Goal: Task Accomplishment & Management: Manage account settings

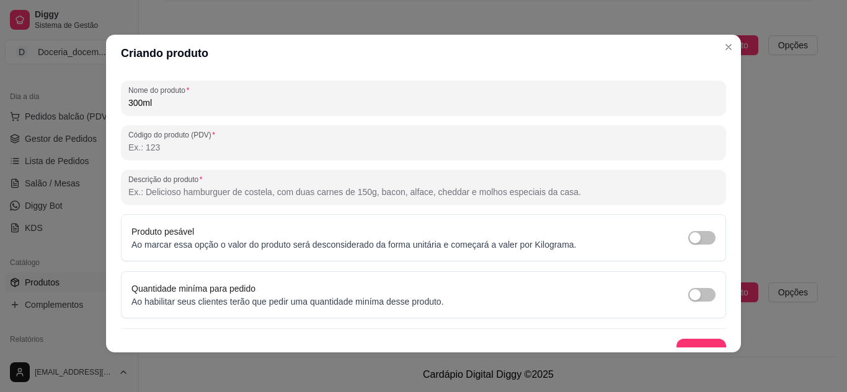
scroll to position [174, 0]
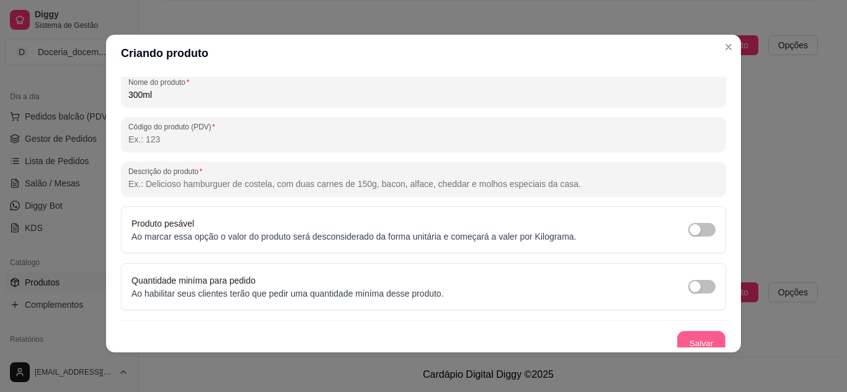
click at [684, 335] on button "Salvar" at bounding box center [701, 344] width 48 height 24
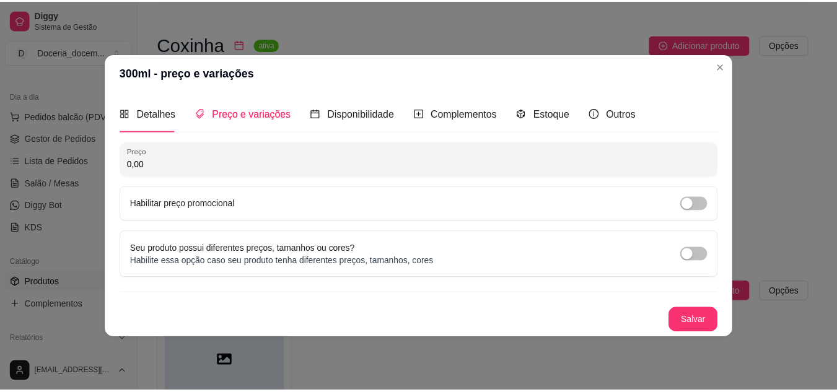
scroll to position [0, 0]
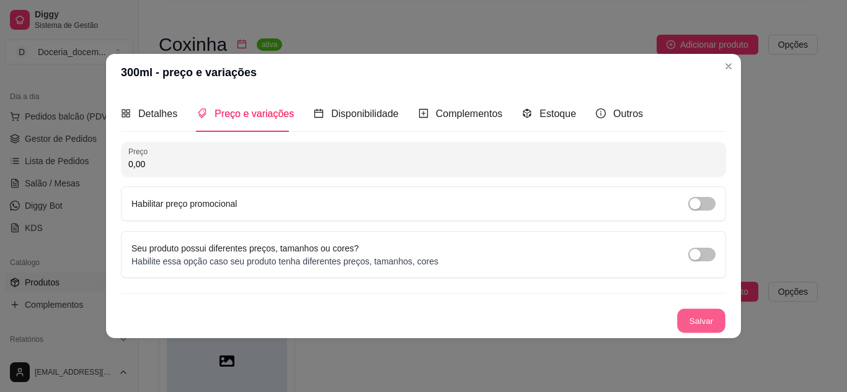
click at [691, 316] on button "Salvar" at bounding box center [701, 321] width 48 height 24
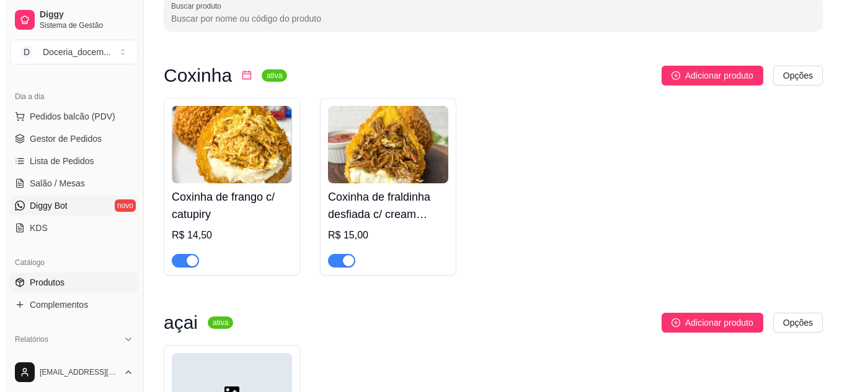
scroll to position [74, 0]
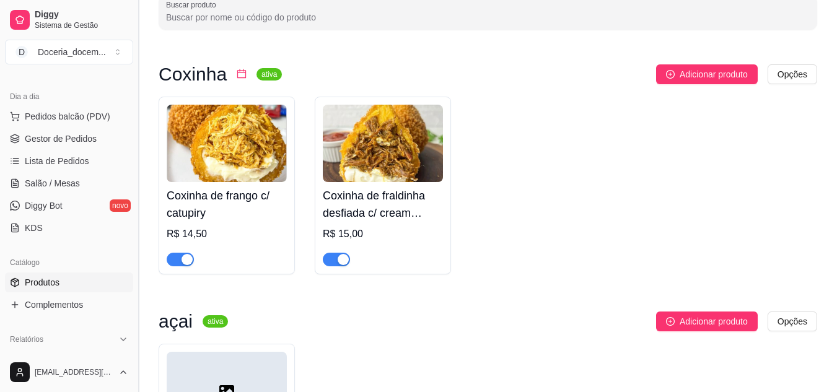
click at [140, 213] on button "Toggle Sidebar" at bounding box center [138, 196] width 10 height 392
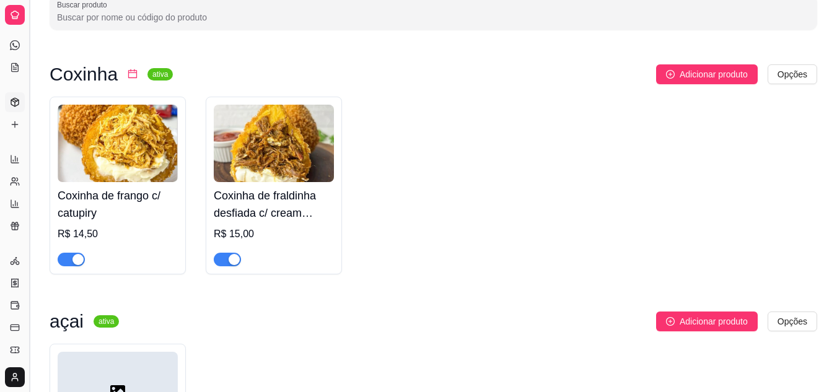
click at [140, 213] on h4 "Coxinha de frango c/ catupiry" at bounding box center [118, 204] width 120 height 35
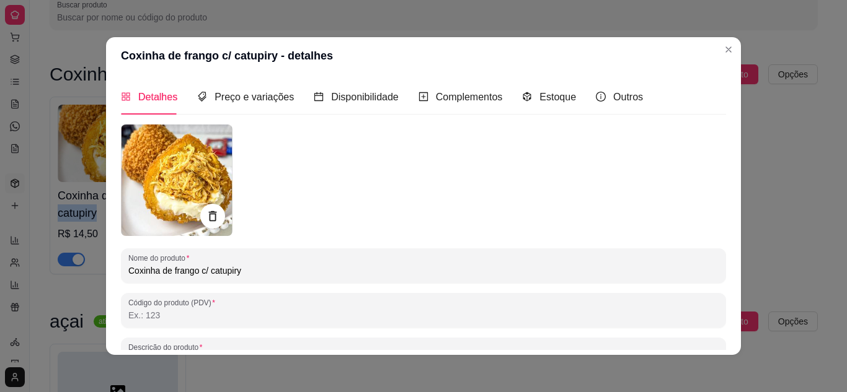
click at [692, 0] on html "Diggy Sistema de Gestão D Doceria_docem ... Loja aberta Período gratuito até 11…" at bounding box center [423, 122] width 847 height 392
click at [436, 92] on span "Complementos" at bounding box center [469, 97] width 67 height 11
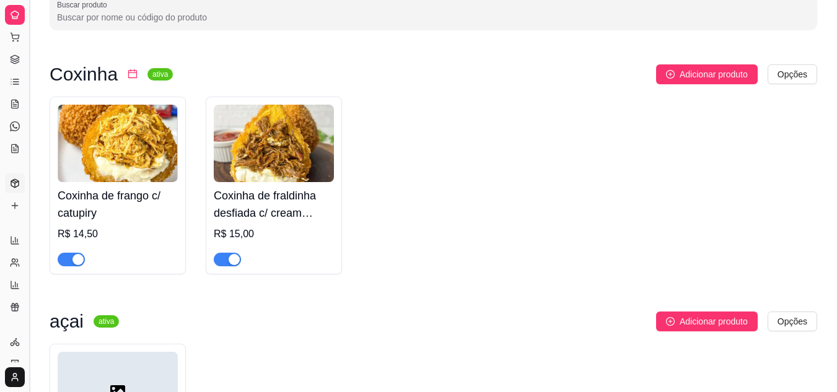
click at [28, 26] on button "Toggle Sidebar" at bounding box center [29, 196] width 10 height 392
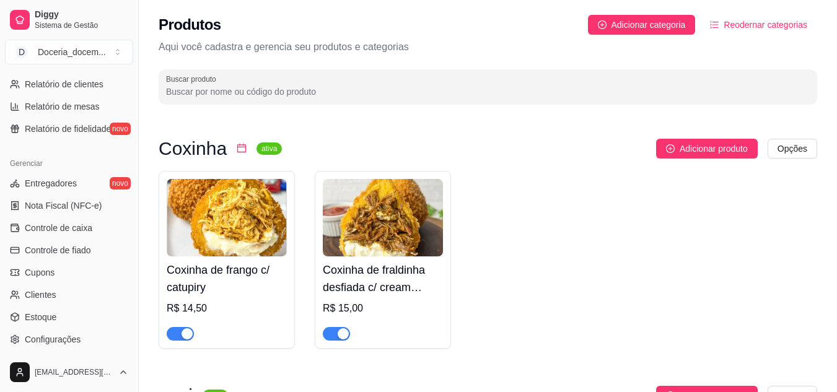
scroll to position [446, 0]
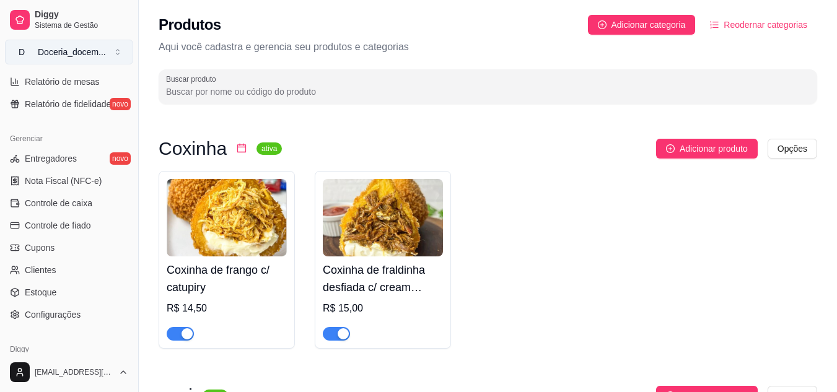
click at [116, 53] on button "D Doceria_docem ..." at bounding box center [69, 52] width 128 height 25
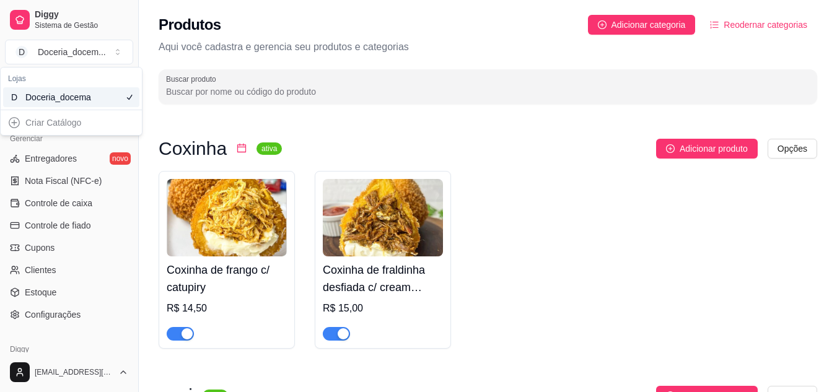
click at [166, 118] on div "Coxinha ativa Adicionar produto Opções Coxinha de frango c/ catupiry R$ 14,50 C…" at bounding box center [488, 359] width 699 height 495
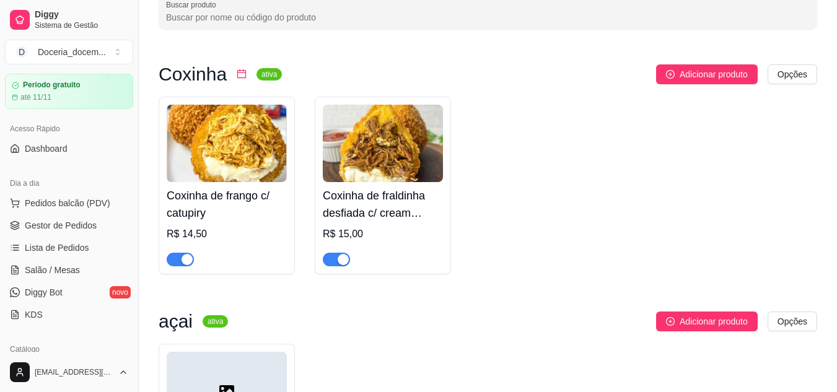
scroll to position [12, 0]
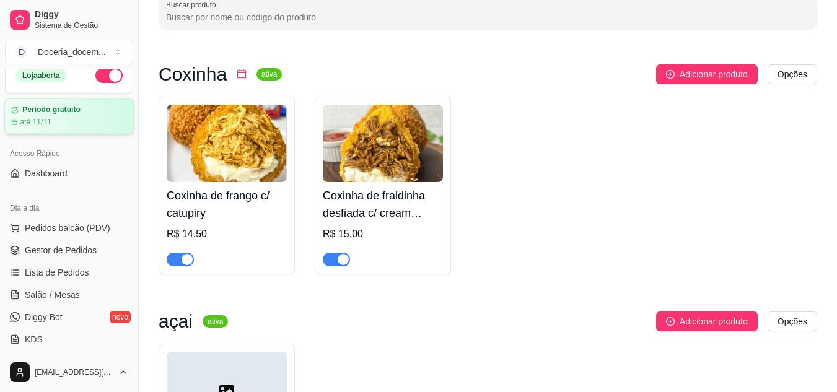
click at [73, 120] on div "até 11/11" at bounding box center [69, 122] width 116 height 10
click at [117, 46] on button "D Doceria_docem ..." at bounding box center [69, 52] width 128 height 25
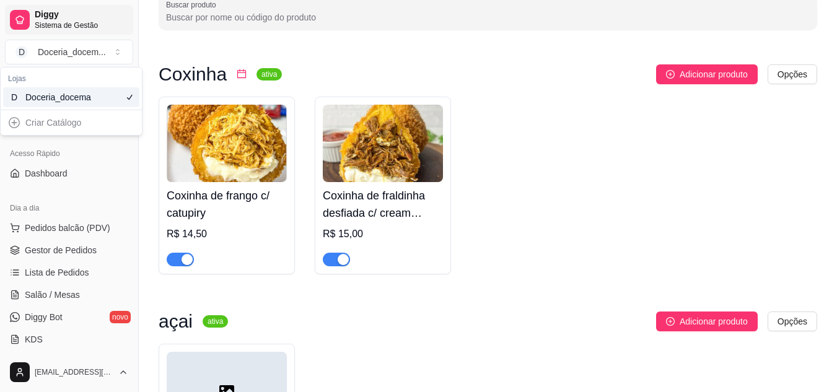
click at [57, 30] on link "Diggy Sistema de Gestão" at bounding box center [69, 20] width 128 height 30
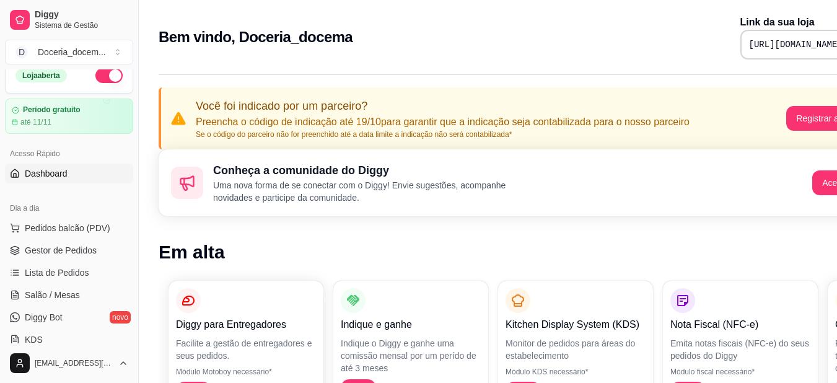
click at [749, 46] on pre "https://diggy.menu/doceria-docema" at bounding box center [796, 44] width 94 height 12
copy div "https://diggy.menu/doceria-docema"
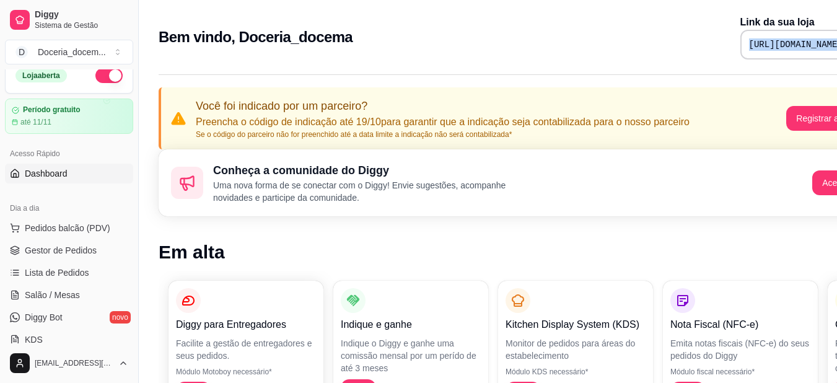
copy div "https://diggy.menu/doceria-docema"
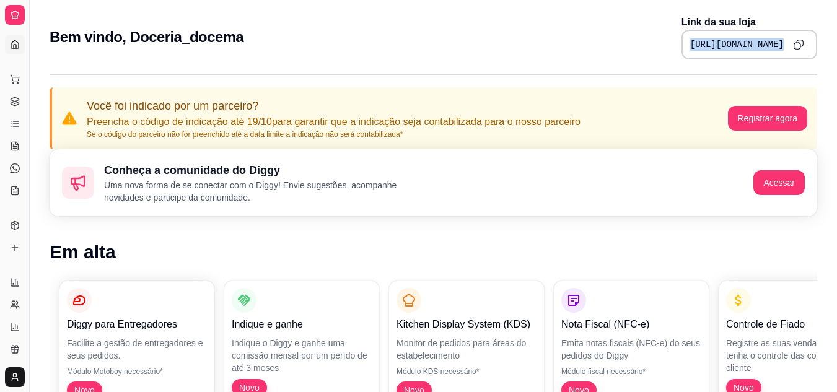
click at [800, 42] on icon "Copy to clipboard" at bounding box center [798, 44] width 11 height 11
click at [13, 41] on icon at bounding box center [15, 45] width 10 height 10
click at [27, 66] on button "Toggle Sidebar" at bounding box center [29, 196] width 10 height 392
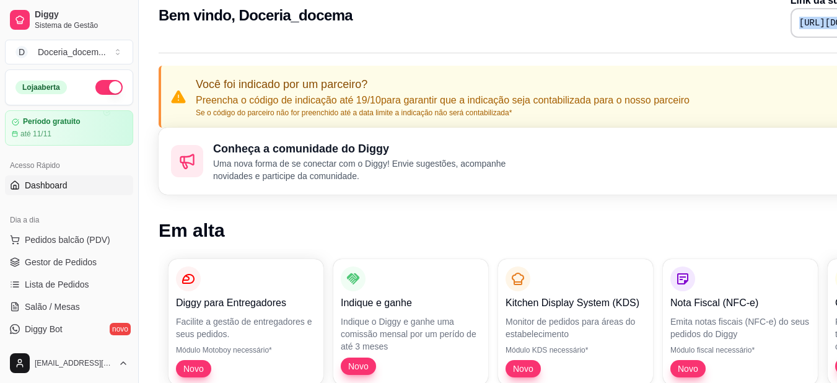
scroll to position [25, 0]
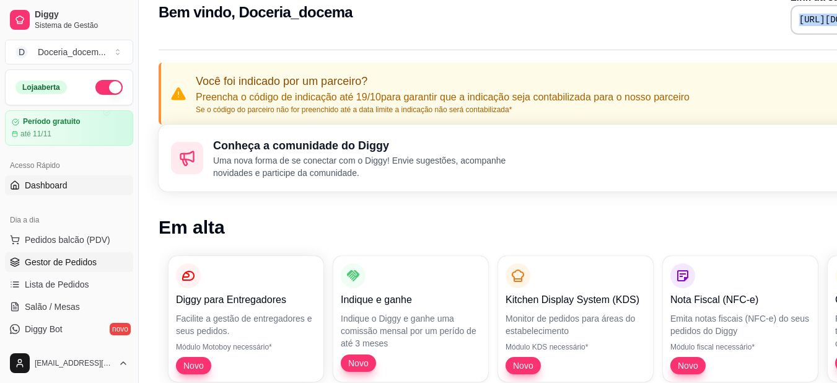
click at [80, 270] on link "Gestor de Pedidos" at bounding box center [69, 262] width 128 height 20
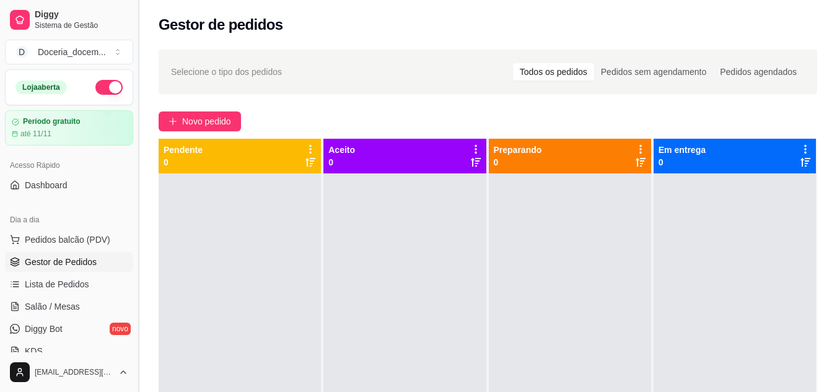
click at [137, 183] on button "Toggle Sidebar" at bounding box center [138, 196] width 10 height 392
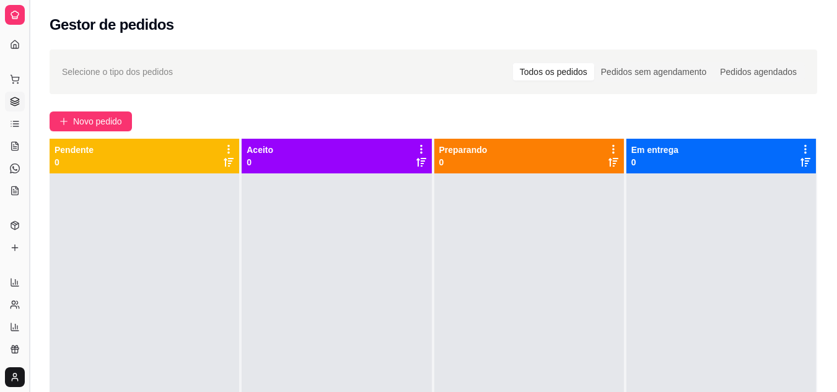
click at [33, 150] on button "Toggle Sidebar" at bounding box center [29, 196] width 10 height 392
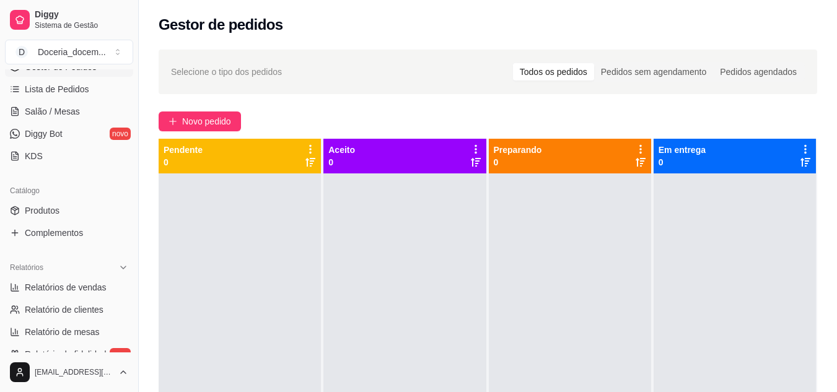
scroll to position [205, 0]
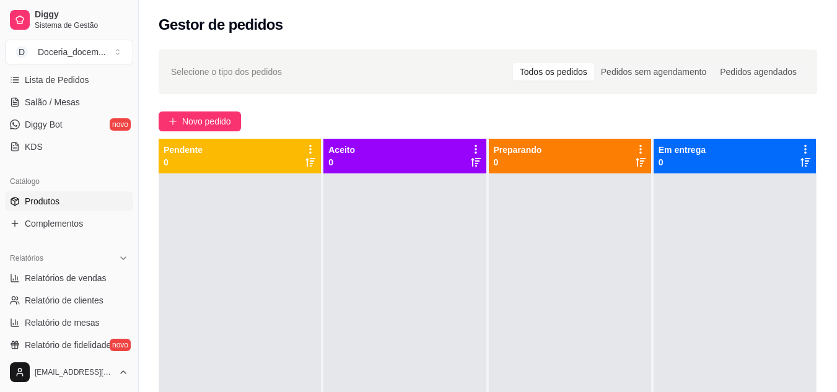
click at [77, 200] on link "Produtos" at bounding box center [69, 202] width 128 height 20
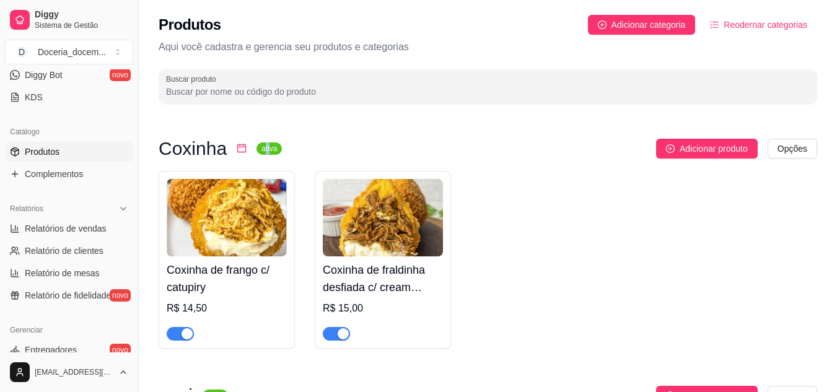
click at [260, 149] on sup "ativa" at bounding box center [269, 149] width 25 height 12
click at [294, 153] on div "Adicionar produto Opções" at bounding box center [555, 149] width 526 height 20
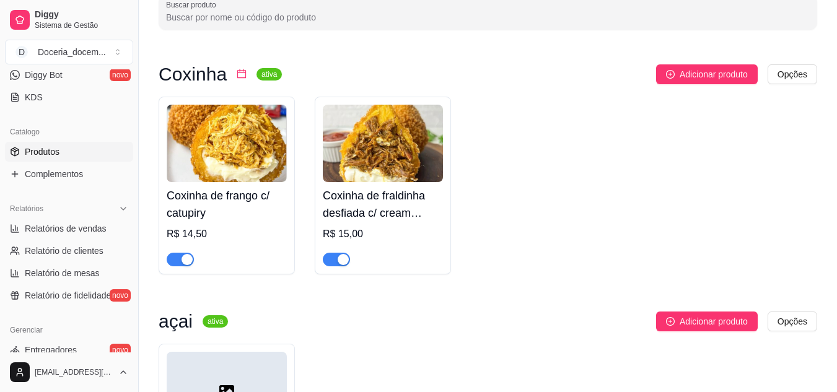
scroll to position [50, 0]
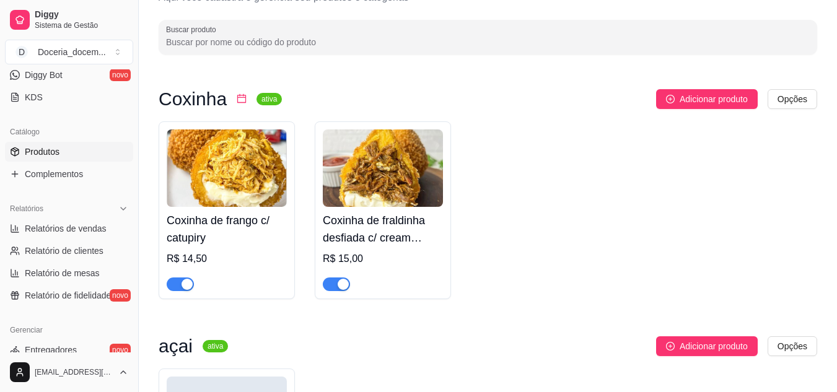
click at [237, 98] on icon "calendar" at bounding box center [241, 98] width 9 height 9
click at [255, 280] on div at bounding box center [227, 279] width 120 height 25
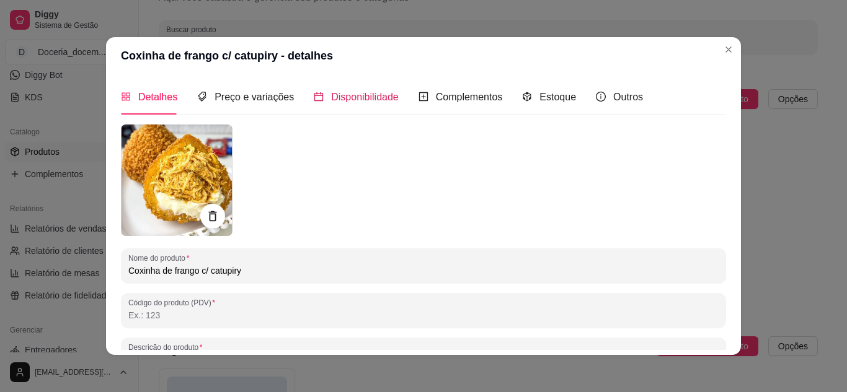
click at [339, 102] on span "Disponibilidade" at bounding box center [365, 97] width 68 height 11
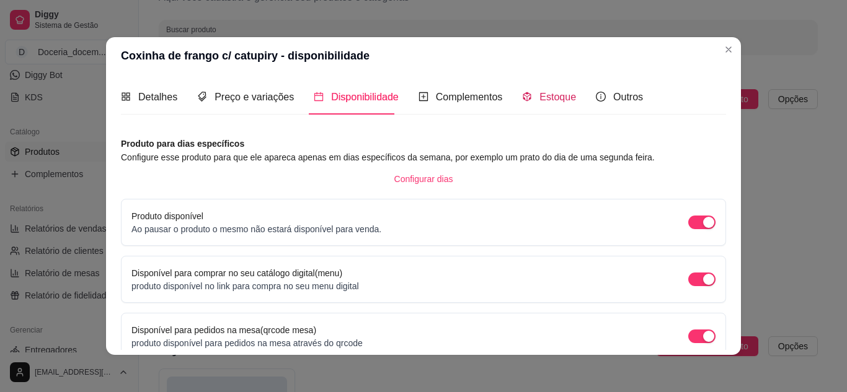
click at [539, 97] on span "Estoque" at bounding box center [557, 97] width 37 height 11
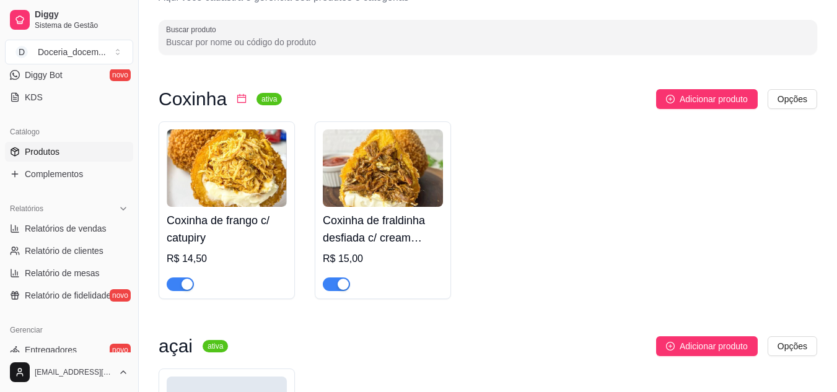
click at [210, 180] on img at bounding box center [227, 168] width 120 height 77
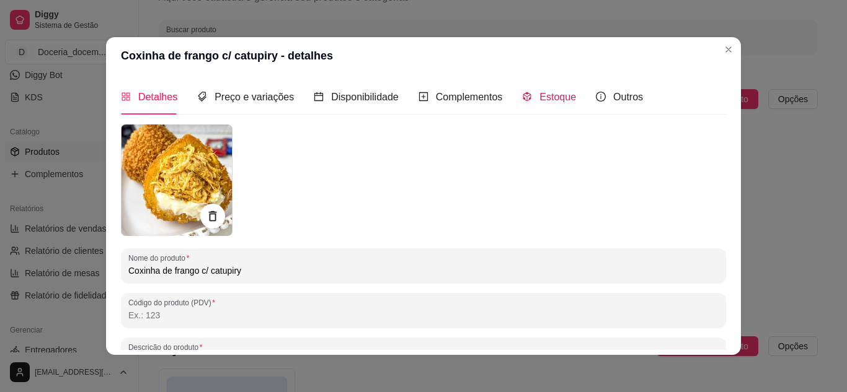
click at [539, 95] on span "Estoque" at bounding box center [557, 97] width 37 height 11
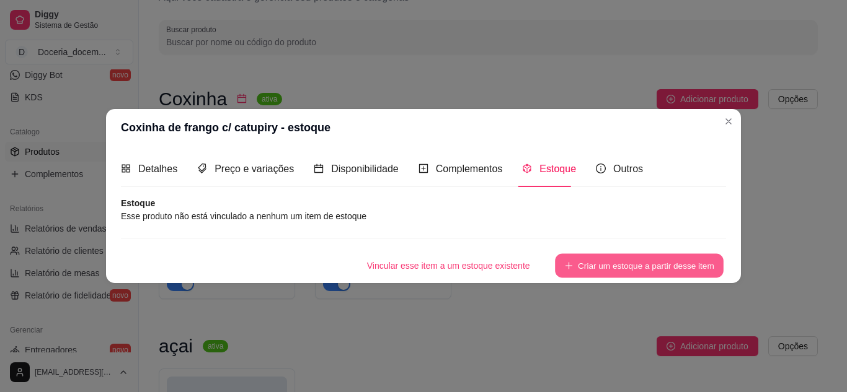
click at [580, 265] on button "Criar um estoque a partir desse item" at bounding box center [639, 266] width 169 height 24
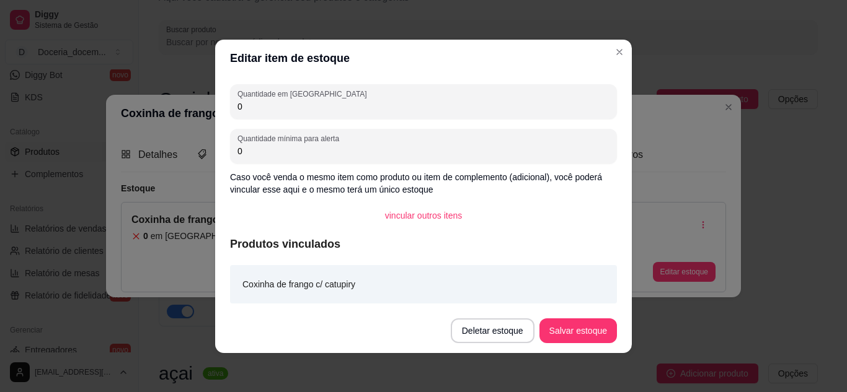
click at [342, 105] on input "0" at bounding box center [423, 106] width 372 height 12
type input "0"
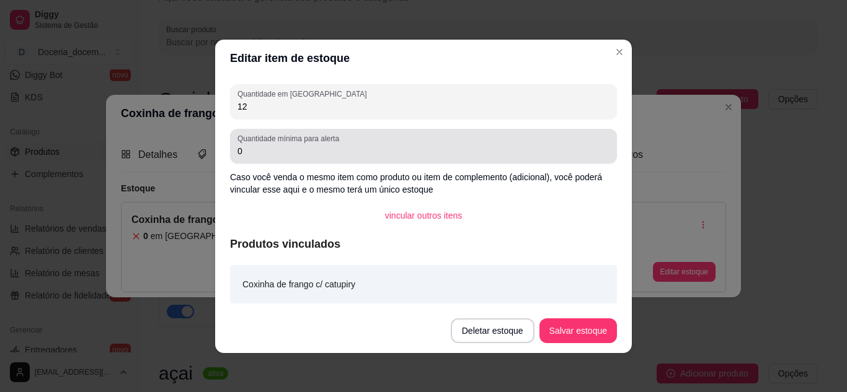
type input "12"
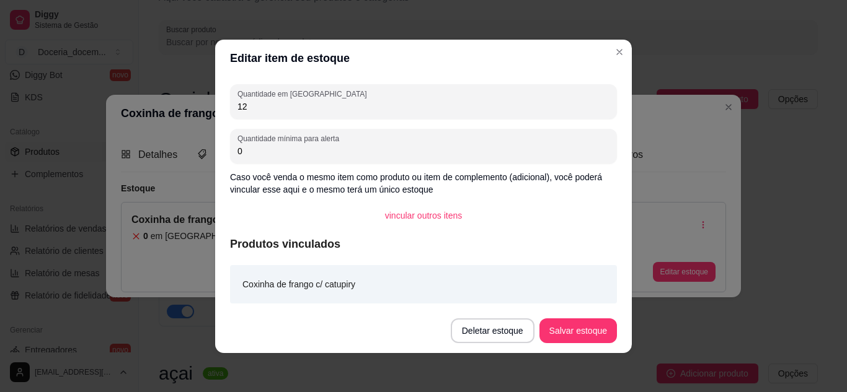
click at [333, 148] on input "0" at bounding box center [423, 151] width 372 height 12
type input "0"
type input "5"
click at [563, 338] on button "Salvar estoque" at bounding box center [578, 331] width 76 height 24
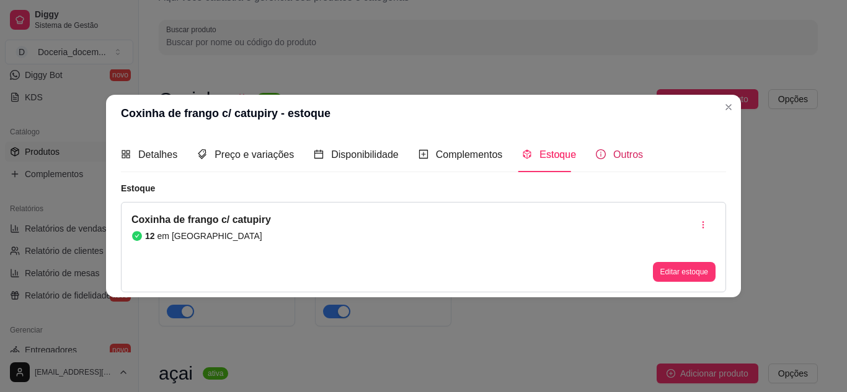
click at [617, 151] on span "Outros" at bounding box center [628, 154] width 30 height 11
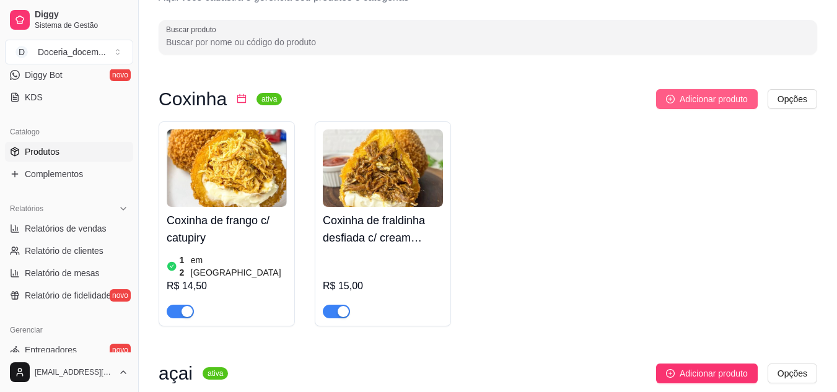
click at [705, 90] on button "Adicionar produto" at bounding box center [707, 99] width 102 height 20
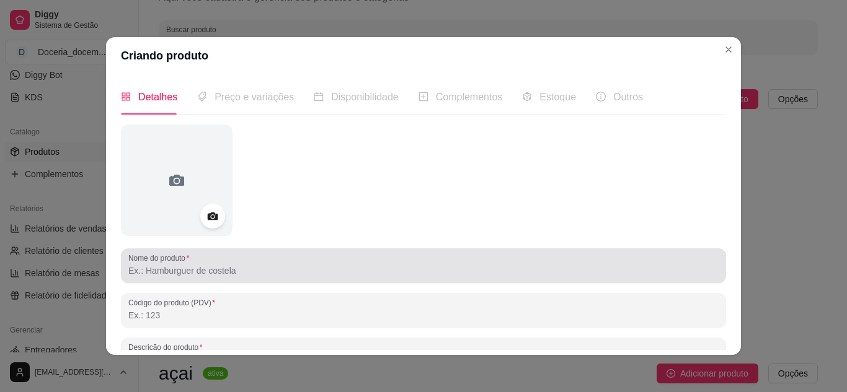
click at [184, 272] on input "Nome do produto" at bounding box center [423, 271] width 590 height 12
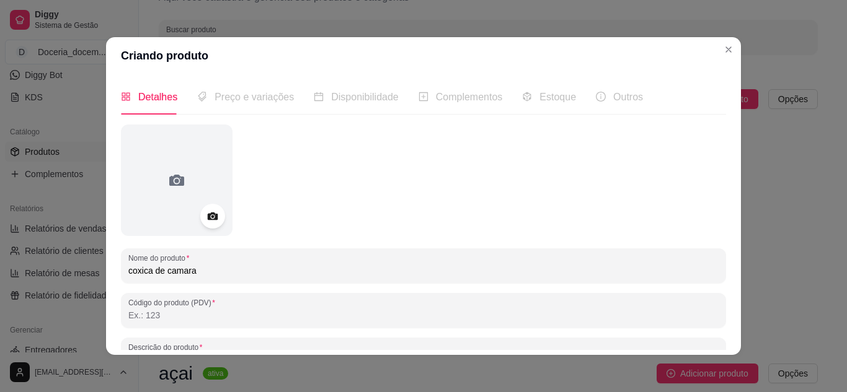
type input "coxica de camarao"
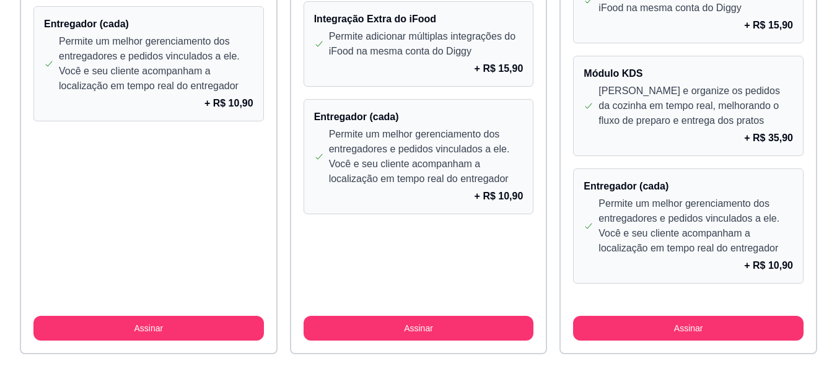
scroll to position [1181, 0]
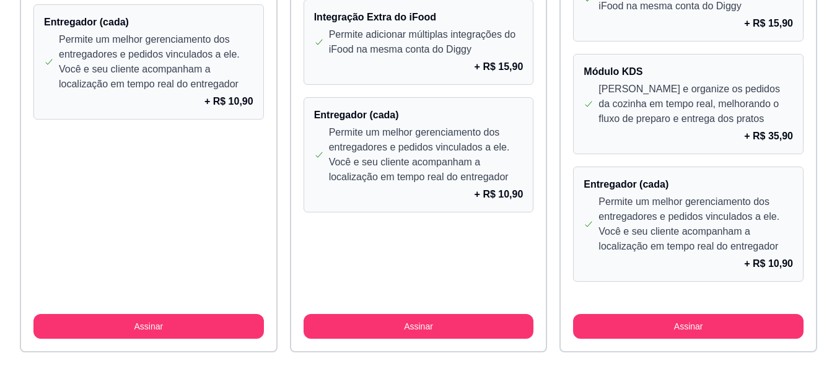
click at [744, 244] on p "Permite um melhor gerenciamento dos entregadores e pedidos vinculados a ele. Vo…" at bounding box center [696, 225] width 195 height 60
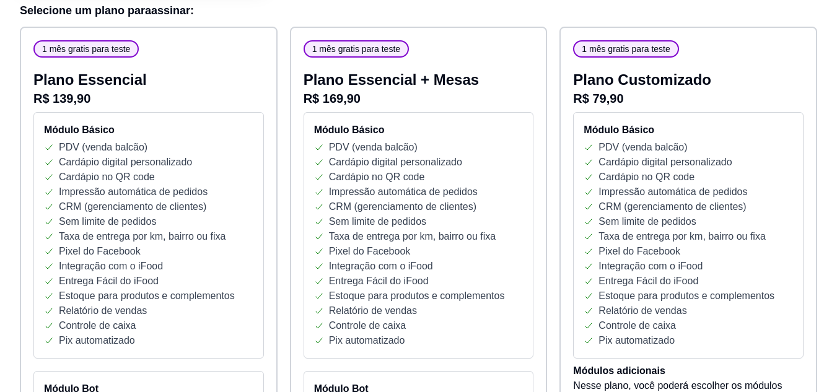
scroll to position [164, 0]
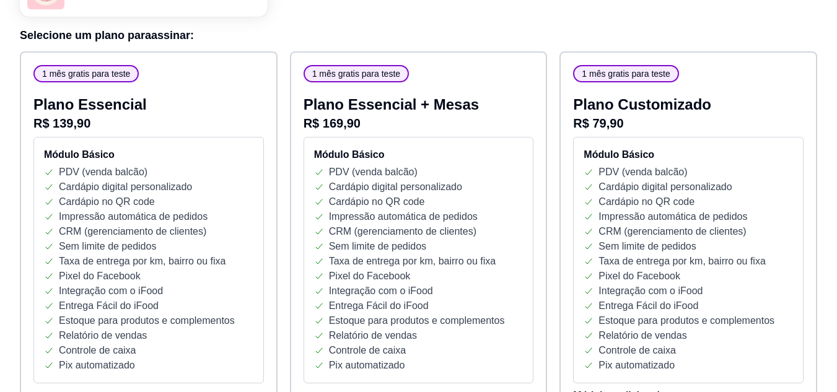
click at [665, 141] on div "Módulo Básico PDV (venda balcão) Cardápio digital personalizado Cardápio no QR …" at bounding box center [688, 260] width 231 height 247
drag, startPoint x: 622, startPoint y: 66, endPoint x: 614, endPoint y: 85, distance: 20.5
